Goal: Information Seeking & Learning: Stay updated

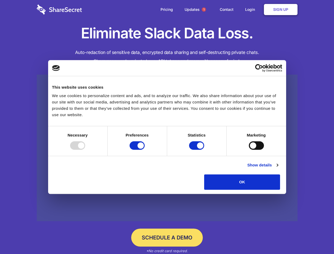
click at [85, 150] on div at bounding box center [77, 145] width 15 height 8
click at [145, 150] on input "Preferences" at bounding box center [137, 145] width 15 height 8
checkbox input "false"
click at [197, 150] on input "Statistics" at bounding box center [196, 145] width 15 height 8
checkbox input "false"
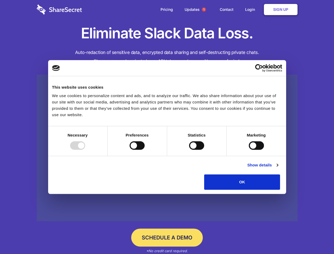
click at [249, 150] on input "Marketing" at bounding box center [256, 145] width 15 height 8
checkbox input "true"
click at [278, 168] on link "Show details" at bounding box center [262, 165] width 31 height 6
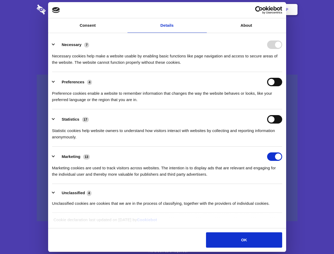
click at [282, 72] on li "Necessary 7 Necessary cookies help make a website usable by enabling basic func…" at bounding box center [167, 53] width 230 height 37
click at [204, 10] on span "1" at bounding box center [204, 9] width 4 height 4
